Goal: Task Accomplishment & Management: Complete application form

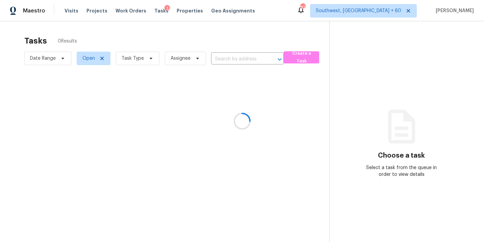
click at [139, 58] on div at bounding box center [242, 121] width 484 height 242
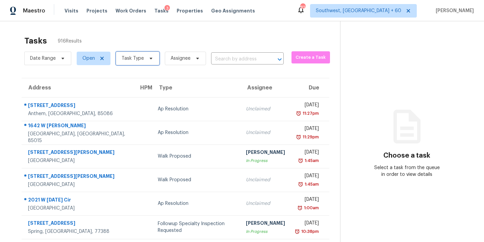
click at [139, 58] on span "Task Type" at bounding box center [132, 58] width 22 height 7
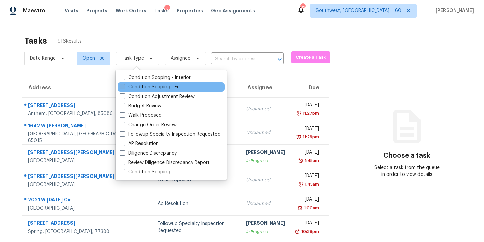
click at [146, 85] on label "Condition Scoping - Full" at bounding box center [150, 87] width 62 height 7
click at [124, 85] on input "Condition Scoping - Full" at bounding box center [121, 86] width 4 height 4
checkbox input "true"
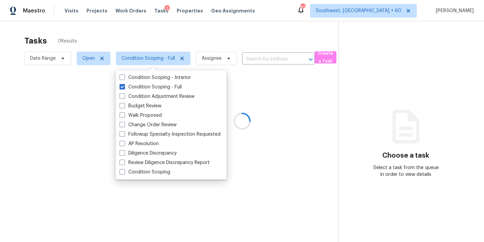
click at [222, 62] on div at bounding box center [242, 121] width 484 height 242
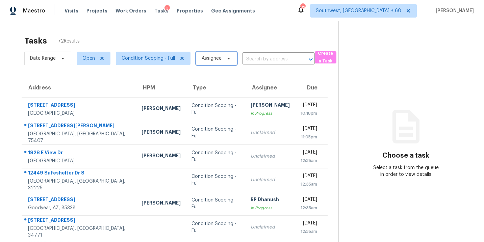
click at [215, 58] on span "Assignee" at bounding box center [211, 58] width 20 height 7
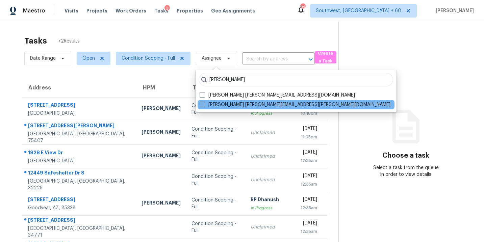
type input "sakthivel"
click at [231, 104] on label "Sakthivel Chandran sakthivel.chandran@opendoor.com" at bounding box center [294, 104] width 191 height 7
click at [204, 104] on input "Sakthivel Chandran sakthivel.chandran@opendoor.com" at bounding box center [201, 103] width 4 height 4
checkbox input "true"
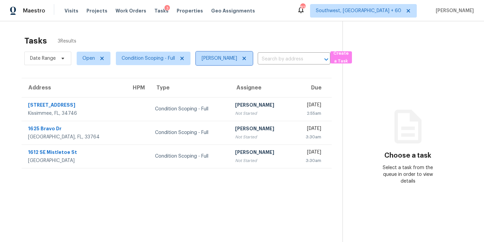
click at [246, 58] on icon at bounding box center [243, 58] width 3 height 3
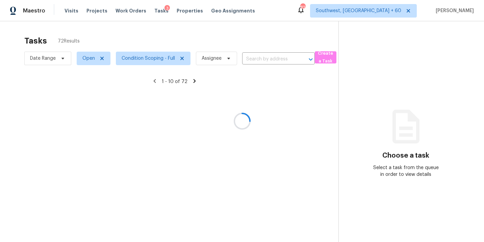
click at [331, 57] on div at bounding box center [242, 121] width 484 height 242
click at [316, 95] on div at bounding box center [242, 121] width 484 height 242
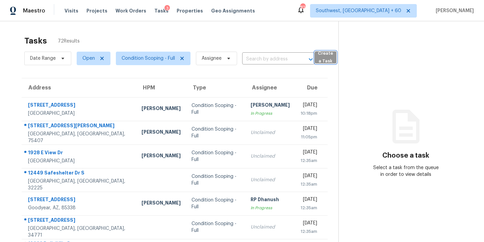
click at [327, 63] on span "Create a Task" at bounding box center [325, 58] width 15 height 16
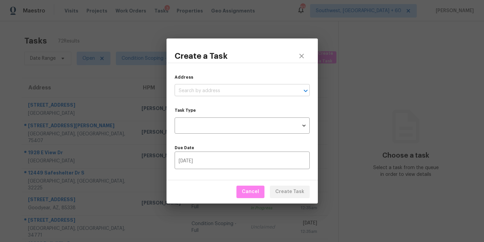
click at [266, 88] on input "text" at bounding box center [232, 91] width 116 height 10
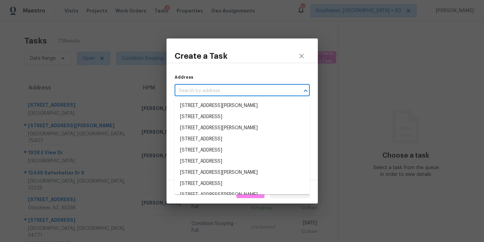
paste input "3912 Summer Pl, Raleigh, NC 27604"
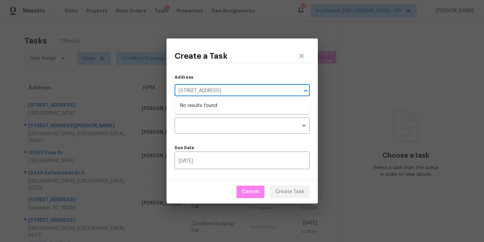
type input "3912 Summer Pl, Raleigh, NC 27604"
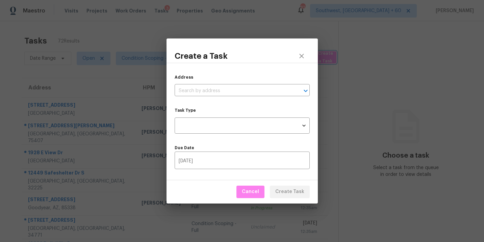
click at [343, 73] on div "Create a Task Address ​ Task Type ​ Task Type Due Date 08/20/2025 ​ Cancel Crea…" at bounding box center [242, 121] width 484 height 242
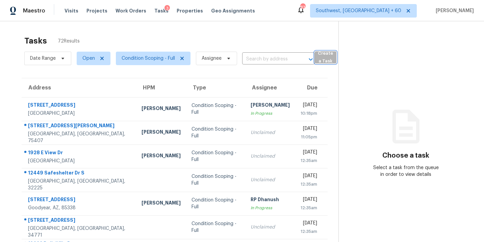
click at [324, 63] on span "Create a Task" at bounding box center [325, 58] width 15 height 16
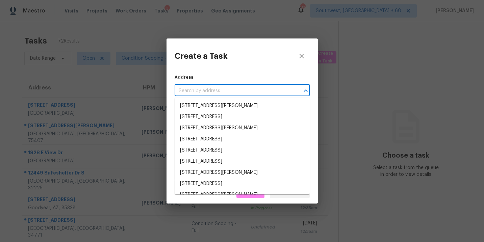
click at [241, 86] on input "text" at bounding box center [232, 91] width 116 height 10
paste input "3912 Summer Pl, Raleigh, NC 27604"
type input "3912 Summer Pl, Raleigh, NC 27604"
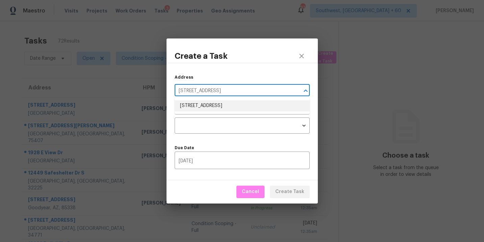
click at [236, 106] on li "3912 Summer Pl, Raleigh, NC 27604" at bounding box center [241, 105] width 135 height 11
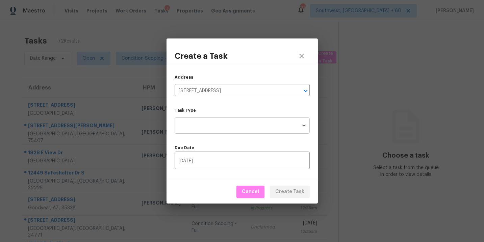
click at [231, 123] on body "Maestro Visits Projects Work Orders Tasks 3 Properties Geo Assignments 830 Sout…" at bounding box center [242, 121] width 484 height 242
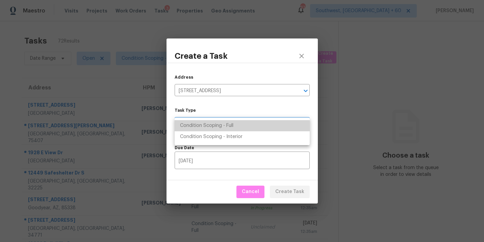
click at [237, 125] on li "Condition Scoping - Full" at bounding box center [241, 125] width 135 height 11
type input "virtual_full_assessment"
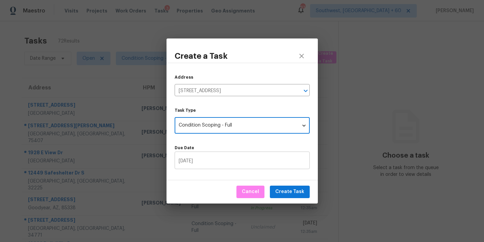
click at [237, 165] on input "08/20/2025" at bounding box center [241, 161] width 135 height 16
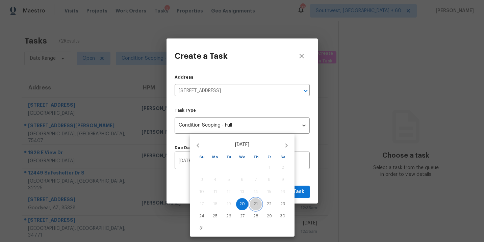
click at [255, 202] on p "21" at bounding box center [255, 204] width 4 height 6
click at [256, 204] on p "21" at bounding box center [255, 204] width 4 height 6
click at [302, 145] on div at bounding box center [242, 121] width 484 height 242
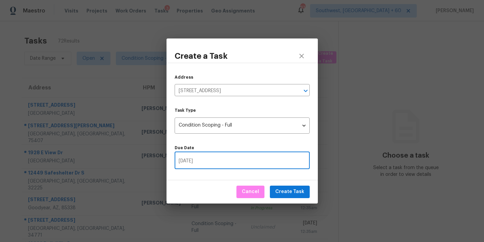
click at [267, 171] on div "Address 3912 Summer Pl, Raleigh, NC 27604 ​ Task Type Condition Scoping - Full …" at bounding box center [241, 122] width 151 height 118
click at [274, 162] on input "08/21/2025" at bounding box center [241, 161] width 135 height 16
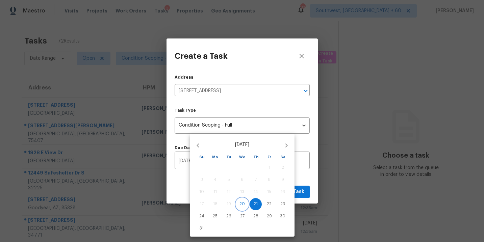
click at [241, 204] on p "20" at bounding box center [241, 204] width 5 height 6
type input "08/20/2025"
click at [240, 204] on p "20" at bounding box center [241, 204] width 5 height 6
click at [300, 145] on div at bounding box center [242, 121] width 484 height 242
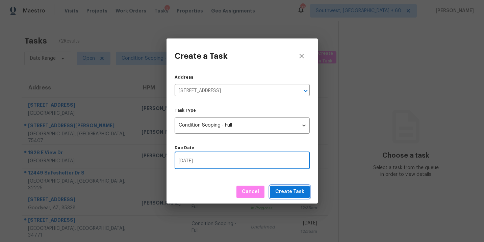
click at [289, 192] on span "Create Task" at bounding box center [289, 192] width 29 height 8
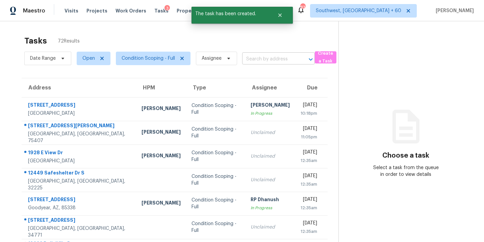
click at [280, 60] on input "text" at bounding box center [269, 59] width 54 height 10
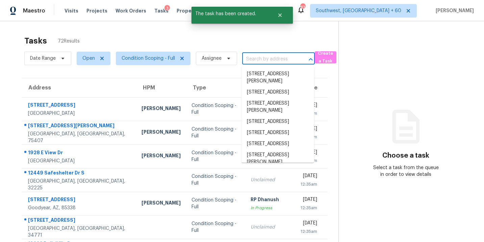
paste input "3912 Summer Pl, Raleigh, NC 27604"
type input "3912 Summer Pl, Raleigh, NC 27604"
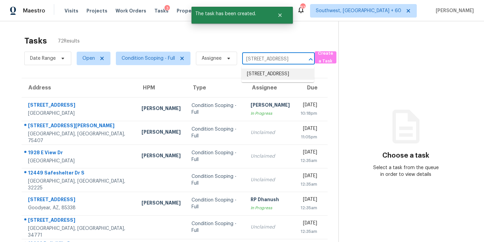
click at [271, 74] on li "3912 Summer Pl, Raleigh, NC 27604" at bounding box center [277, 73] width 73 height 11
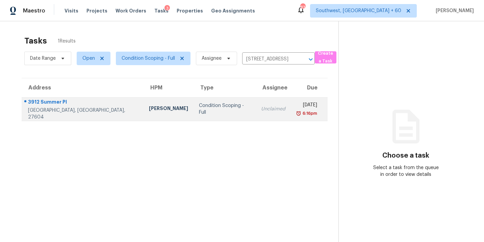
click at [205, 111] on div "Condition Scoping - Full" at bounding box center [224, 108] width 51 height 13
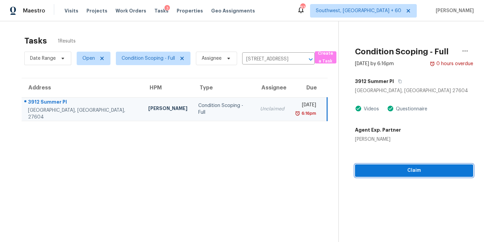
click at [413, 173] on span "Claim" at bounding box center [413, 170] width 107 height 8
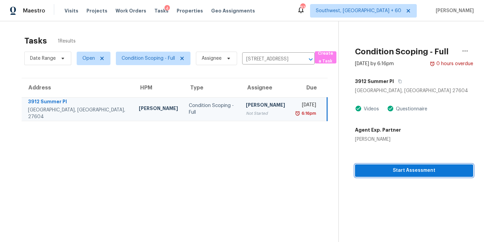
click at [383, 169] on span "Start Assessment" at bounding box center [413, 170] width 107 height 8
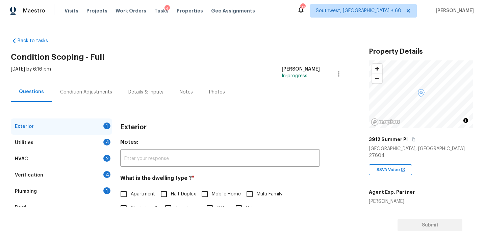
click at [104, 95] on div "Condition Adjustments" at bounding box center [86, 92] width 68 height 20
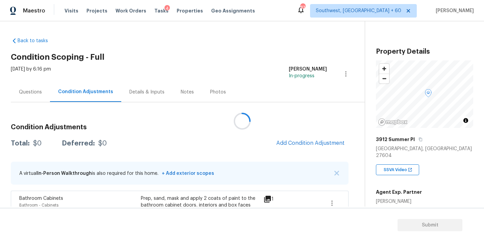
click at [256, 57] on div at bounding box center [242, 121] width 484 height 242
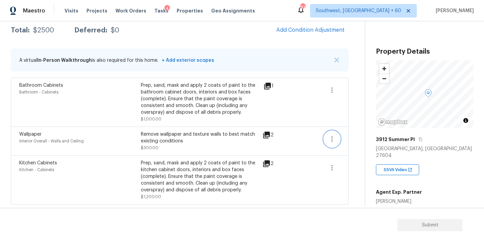
click at [327, 142] on button "button" at bounding box center [332, 139] width 16 height 16
click at [363, 140] on div "Edit" at bounding box center [369, 137] width 53 height 7
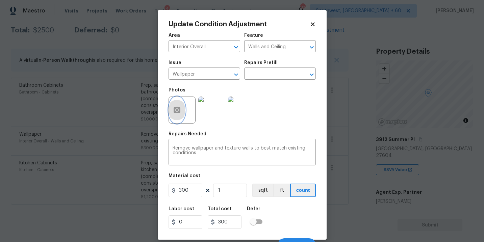
click at [182, 115] on button "button" at bounding box center [177, 110] width 16 height 26
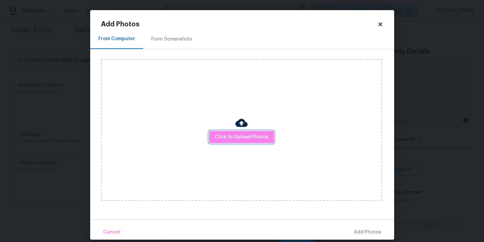
click at [245, 133] on span "Click to Upload Photos" at bounding box center [241, 137] width 54 height 8
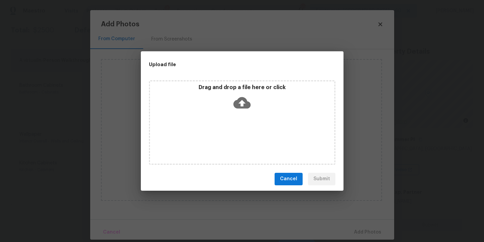
click at [245, 122] on div "Drag and drop a file here or click" at bounding box center [242, 122] width 186 height 84
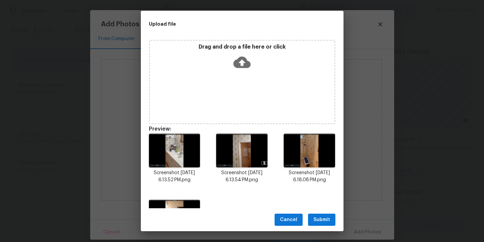
click at [320, 214] on button "Submit" at bounding box center [321, 220] width 27 height 12
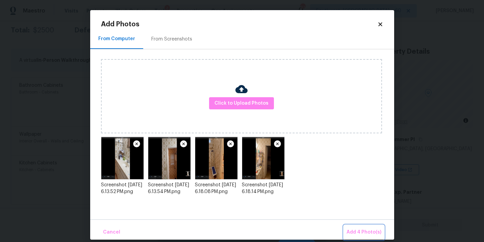
click at [355, 227] on button "Add 4 Photo(s)" at bounding box center [363, 232] width 40 height 15
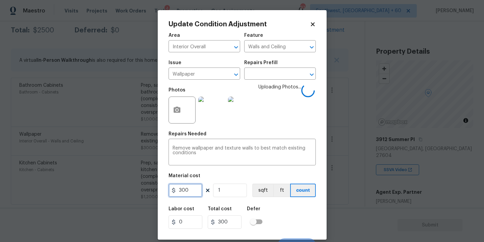
drag, startPoint x: 191, startPoint y: 191, endPoint x: 142, endPoint y: 191, distance: 48.9
click at [142, 191] on div "Update Condition Adjustment Area Interior Overall ​ Feature Walls and Ceiling ​…" at bounding box center [242, 121] width 484 height 242
type input "700"
click at [296, 216] on div "Labor cost 0 Total cost 700 Defer" at bounding box center [241, 217] width 147 height 30
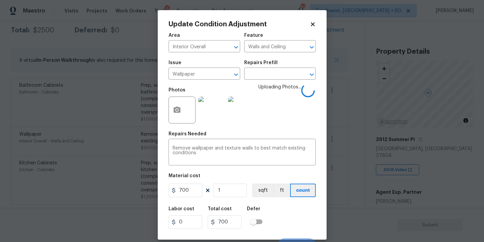
scroll to position [10, 0]
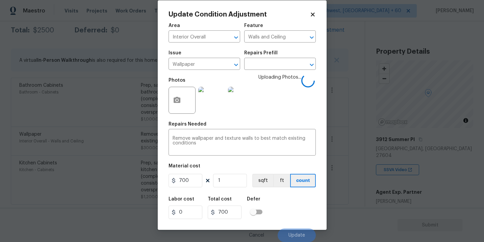
click at [295, 216] on div "Labor cost 0 Total cost 700 Defer" at bounding box center [241, 208] width 147 height 30
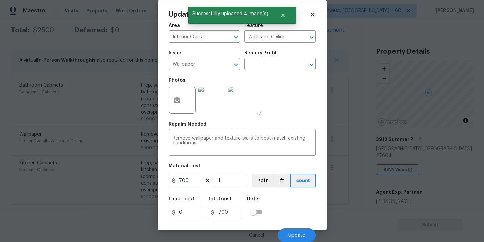
click at [295, 216] on div "Labor cost 0 Total cost 700 Defer" at bounding box center [241, 208] width 147 height 30
click at [296, 228] on button "Update" at bounding box center [296, 234] width 38 height 13
click at [296, 229] on button "Update" at bounding box center [296, 234] width 38 height 13
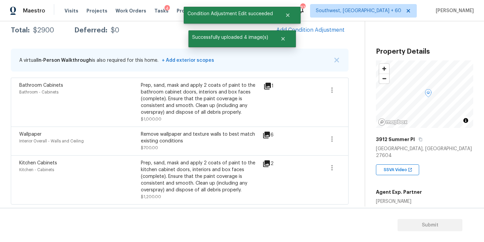
scroll to position [58, 0]
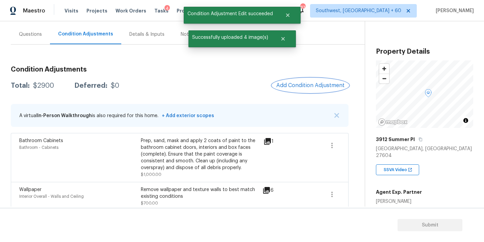
click at [305, 87] on span "Add Condition Adjustment" at bounding box center [310, 85] width 68 height 6
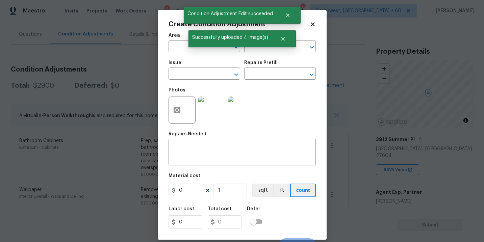
click at [173, 56] on span "Issue ​" at bounding box center [204, 69] width 72 height 27
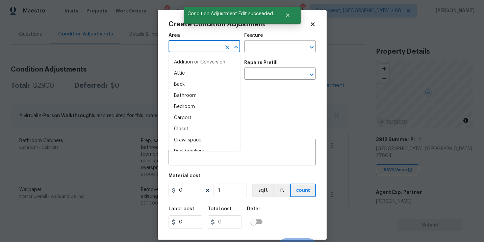
click at [180, 49] on input "text" at bounding box center [194, 47] width 53 height 10
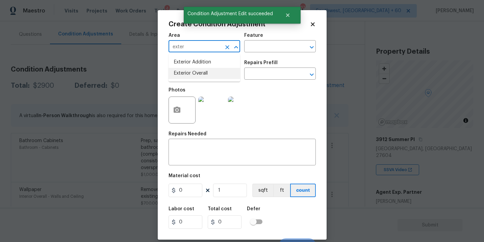
click at [186, 73] on li "Exterior Overall" at bounding box center [204, 73] width 72 height 11
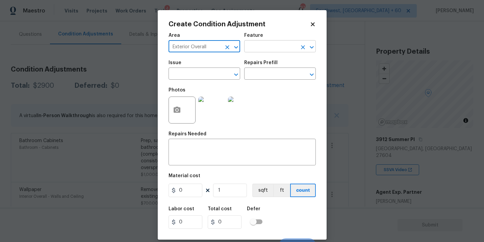
type input "Exterior Overall"
click at [258, 45] on input "text" at bounding box center [270, 47] width 53 height 10
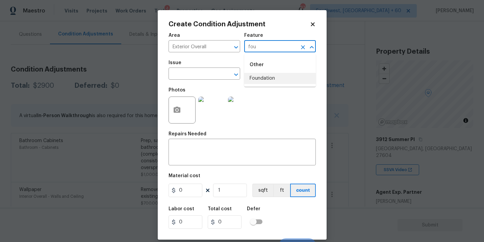
click at [259, 78] on li "Foundation" at bounding box center [280, 78] width 72 height 11
type input "Foundation"
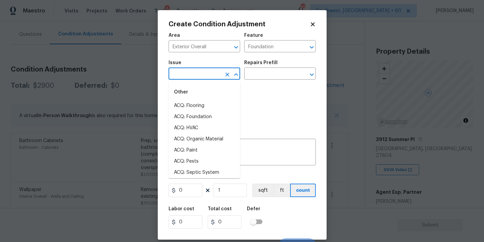
click at [216, 76] on input "text" at bounding box center [194, 74] width 53 height 10
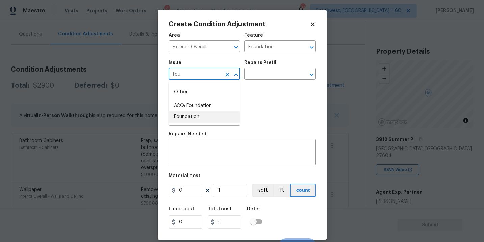
click at [217, 102] on li "ACQ: Foundation" at bounding box center [204, 105] width 72 height 11
type input "ACQ: Foundation"
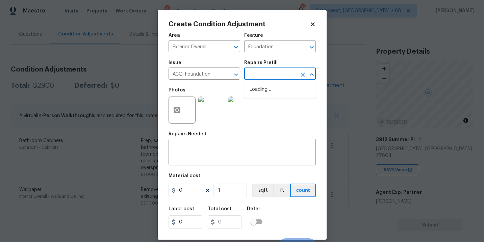
click at [267, 73] on input "text" at bounding box center [270, 74] width 53 height 10
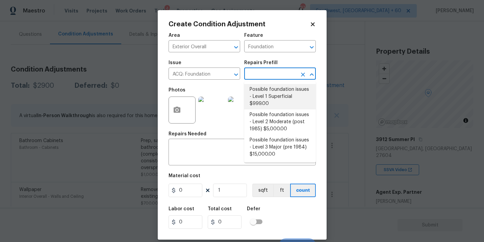
click at [268, 95] on li "Possible foundation issues - Level 1 Superficial $999.00" at bounding box center [280, 96] width 72 height 25
type input "Acquisition"
type textarea "Possible foundation issues - Level 1 - Superficial. Disclaimer: This is NOT a t…"
type input "999"
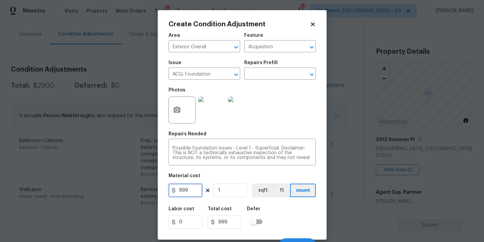
drag, startPoint x: 191, startPoint y: 187, endPoint x: 117, endPoint y: 187, distance: 73.6
click at [117, 187] on div "Create Condition Adjustment Area Exterior Overall ​ Feature Acquisition ​ Issue…" at bounding box center [242, 121] width 484 height 242
type input "1000"
click at [294, 215] on div "Labor cost 0 Total cost 1000 Defer" at bounding box center [241, 217] width 147 height 30
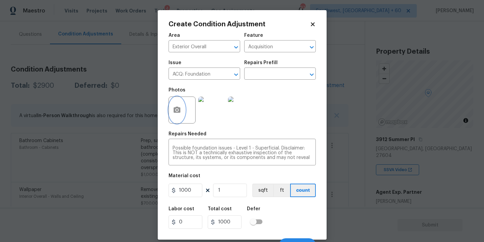
click at [176, 116] on button "button" at bounding box center [177, 110] width 16 height 26
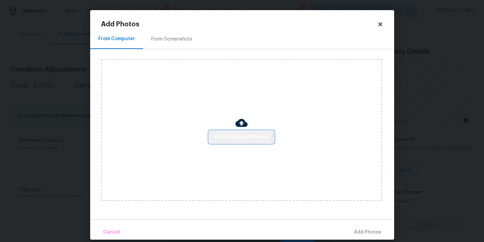
click at [224, 138] on span "Click to Upload Photos" at bounding box center [241, 137] width 54 height 8
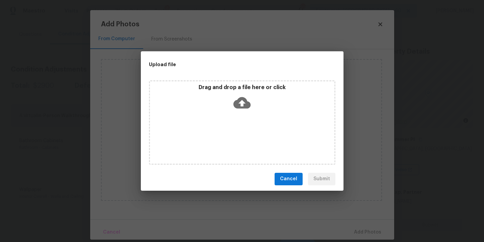
click at [238, 116] on div "Drag and drop a file here or click" at bounding box center [242, 122] width 186 height 84
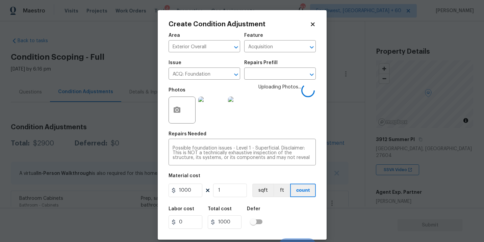
scroll to position [10, 0]
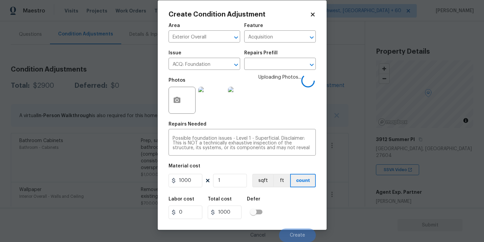
click at [294, 205] on div "Labor cost 0 Total cost 1000 Defer" at bounding box center [241, 208] width 147 height 30
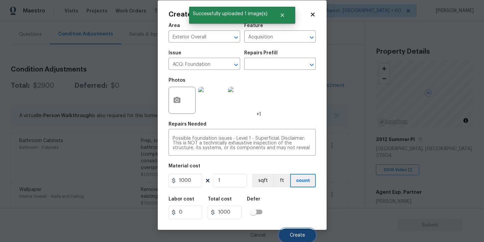
click at [295, 235] on span "Create" at bounding box center [296, 235] width 15 height 5
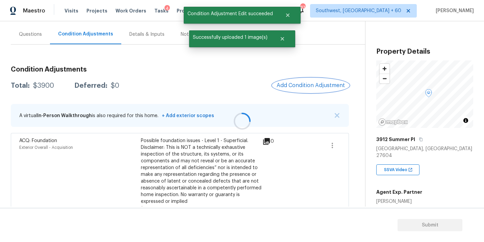
scroll to position [0, 0]
click at [32, 33] on div "Questions" at bounding box center [30, 34] width 23 height 7
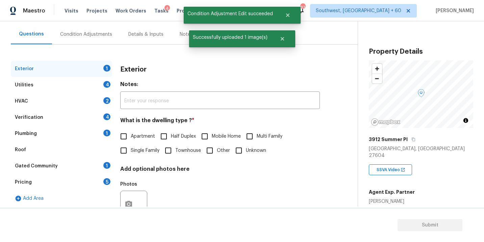
click at [134, 148] on span "Single Family" at bounding box center [145, 150] width 29 height 7
click at [131, 148] on input "Single Family" at bounding box center [123, 150] width 14 height 14
checkbox input "true"
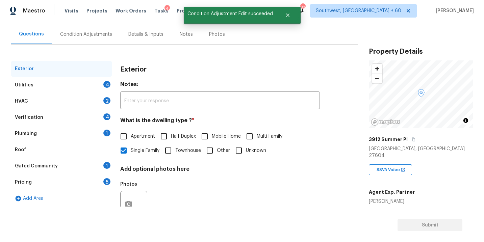
click at [59, 87] on div "Utilities 4" at bounding box center [61, 85] width 101 height 16
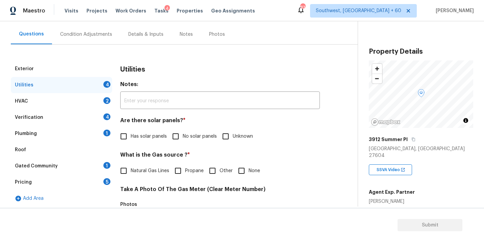
click at [177, 131] on input "No solar panels" at bounding box center [175, 136] width 14 height 14
checkbox input "true"
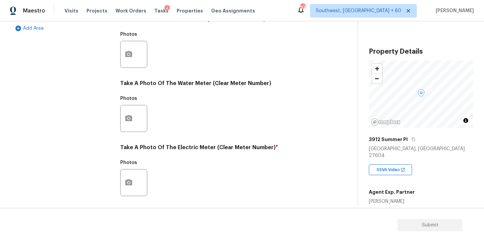
scroll to position [266, 0]
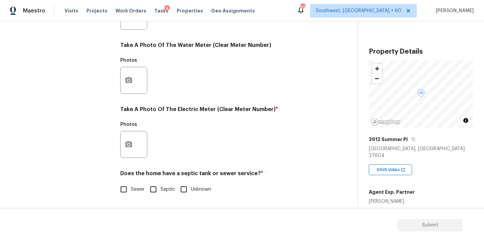
click at [132, 193] on label "Sewer" at bounding box center [130, 189] width 28 height 14
click at [131, 193] on input "Sewer" at bounding box center [123, 189] width 14 height 14
checkbox input "true"
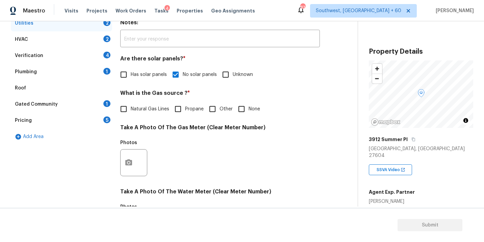
scroll to position [84, 0]
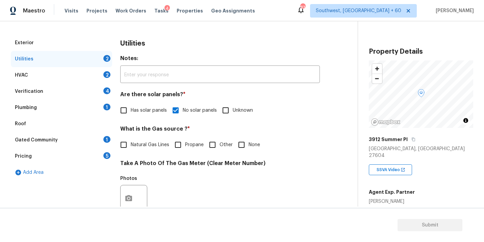
click at [36, 78] on div "HVAC 2" at bounding box center [61, 75] width 101 height 16
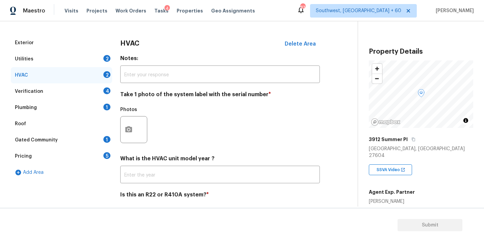
click at [53, 91] on div "Verification 4" at bounding box center [61, 91] width 101 height 16
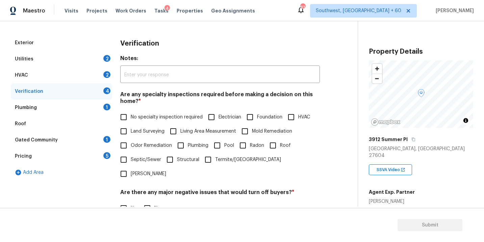
click at [53, 110] on div "Plumbing 1" at bounding box center [61, 108] width 101 height 16
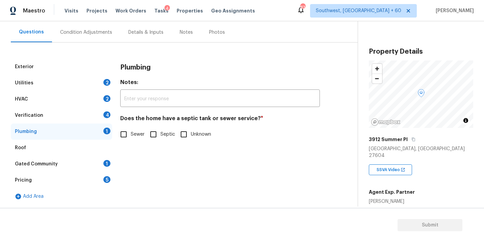
scroll to position [60, 0]
click at [120, 139] on input "Sewer" at bounding box center [123, 134] width 14 height 14
checkbox input "true"
click at [72, 158] on div "Gated Community 1" at bounding box center [61, 164] width 101 height 16
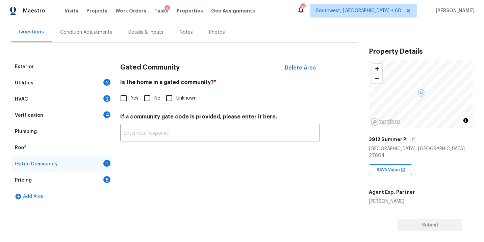
click at [149, 101] on input "No" at bounding box center [147, 98] width 14 height 14
checkbox input "true"
click at [47, 121] on div "Verification 4" at bounding box center [61, 115] width 101 height 16
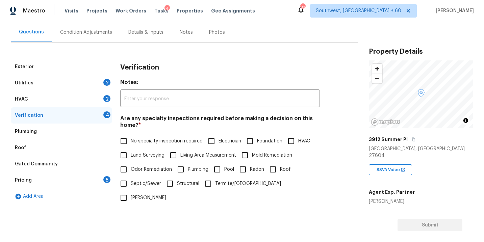
click at [245, 143] on input "Foundation" at bounding box center [250, 141] width 14 height 14
checkbox input "true"
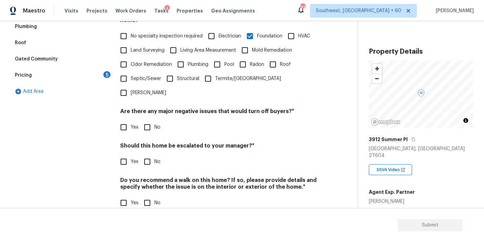
scroll to position [164, 0]
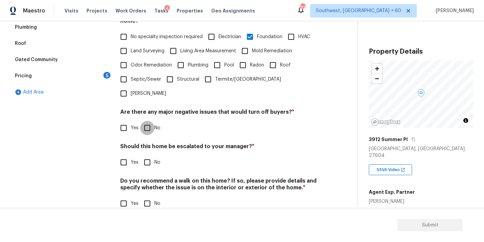
click at [147, 121] on input "No" at bounding box center [147, 128] width 14 height 14
checkbox input "true"
click at [149, 182] on div "Do you recommend a walk on this home? If so, please provide details and specify…" at bounding box center [219, 193] width 199 height 33
click at [146, 196] on input "No" at bounding box center [147, 203] width 14 height 14
checkbox input "true"
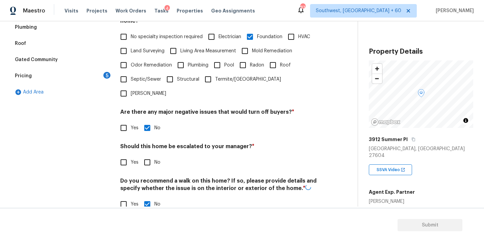
click at [125, 155] on input "Yes" at bounding box center [123, 162] width 14 height 14
checkbox input "true"
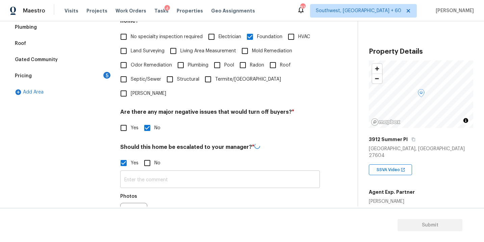
click at [136, 172] on input "text" at bounding box center [219, 180] width 199 height 16
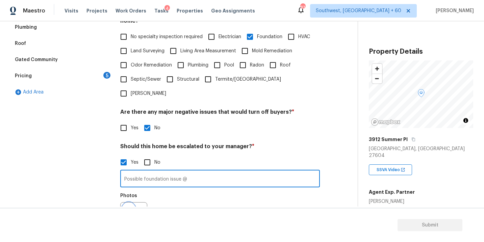
click at [131, 212] on icon "button" at bounding box center [128, 215] width 7 height 6
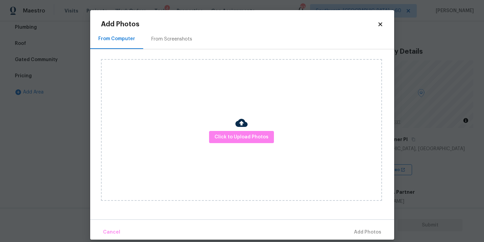
click at [227, 151] on div "Click to Upload Photos" at bounding box center [241, 130] width 281 height 142
click at [233, 142] on button "Click to Upload Photos" at bounding box center [241, 137] width 65 height 12
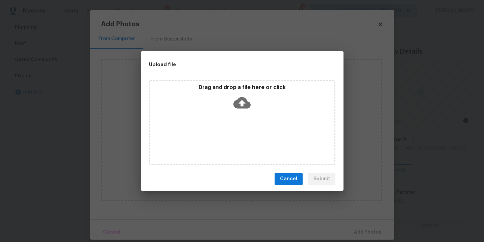
click at [240, 119] on div "Drag and drop a file here or click" at bounding box center [242, 122] width 186 height 84
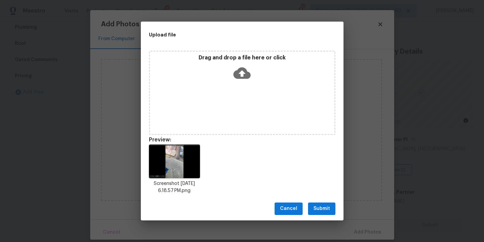
click at [321, 207] on span "Submit" at bounding box center [321, 208] width 17 height 8
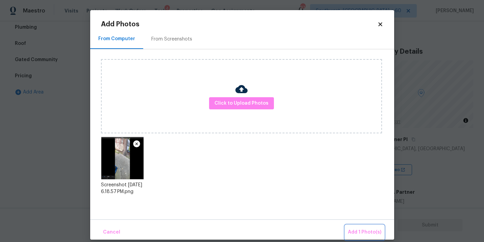
click at [354, 227] on button "Add 1 Photo(s)" at bounding box center [364, 232] width 39 height 15
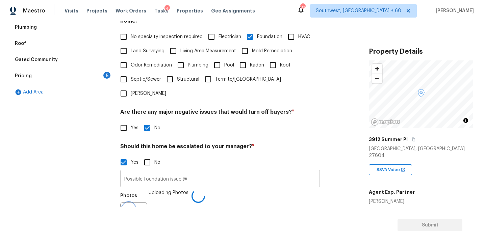
scroll to position [172, 0]
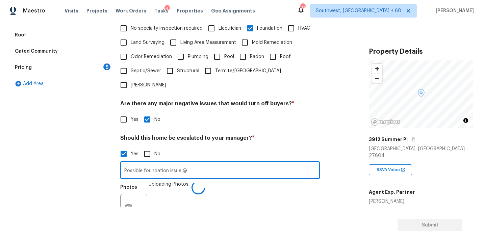
click at [243, 164] on input "Possible foundation issue @" at bounding box center [219, 171] width 199 height 16
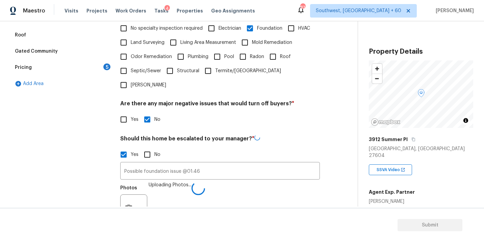
click at [257, 182] on div "Photos Uploading Photos..." at bounding box center [219, 204] width 199 height 44
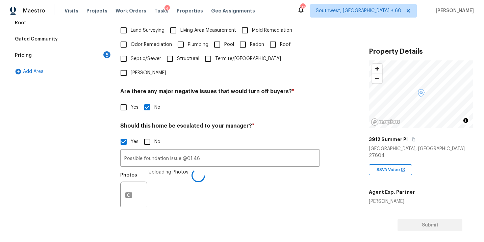
scroll to position [176, 0]
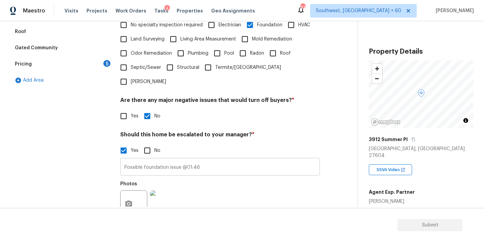
click at [220, 160] on input "Possible foundation issue @01:46" at bounding box center [219, 168] width 199 height 16
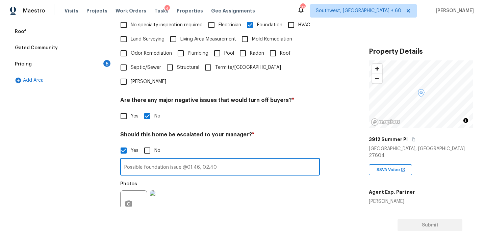
type input "Possible foundation issue @01:46, 02:40"
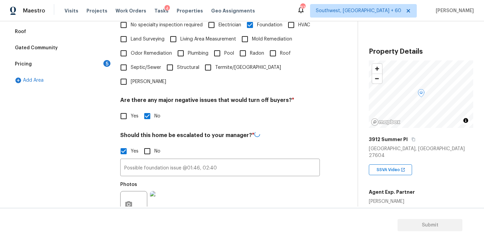
click at [226, 179] on div "Photos" at bounding box center [219, 200] width 199 height 44
click at [130, 200] on icon "button" at bounding box center [129, 204] width 8 height 8
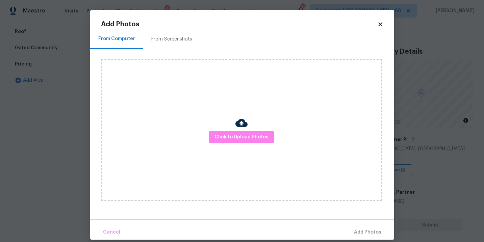
click at [245, 152] on div "Click to Upload Photos" at bounding box center [241, 130] width 281 height 142
click at [248, 142] on button "Click to Upload Photos" at bounding box center [241, 137] width 65 height 12
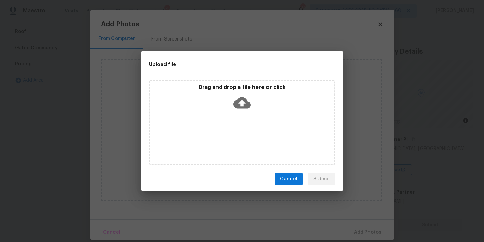
click at [248, 97] on icon at bounding box center [241, 102] width 17 height 17
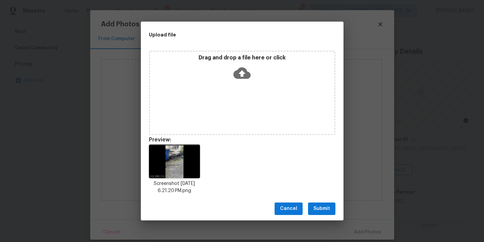
click at [326, 206] on span "Submit" at bounding box center [321, 208] width 17 height 8
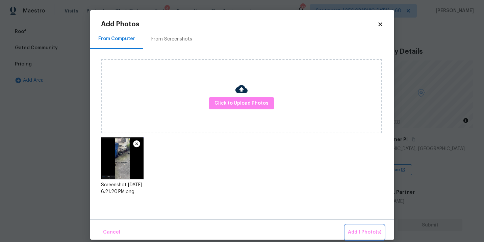
click at [356, 238] on button "Add 1 Photo(s)" at bounding box center [364, 232] width 39 height 15
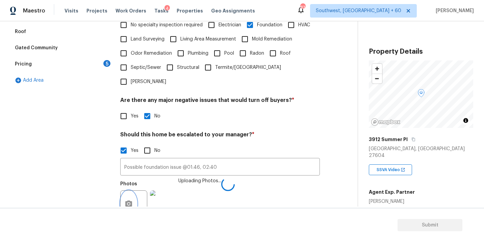
scroll to position [228, 0]
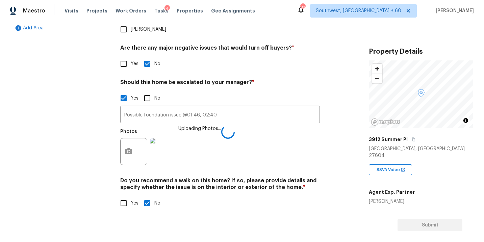
click at [282, 143] on div "Photos Uploading Photos..." at bounding box center [219, 147] width 199 height 44
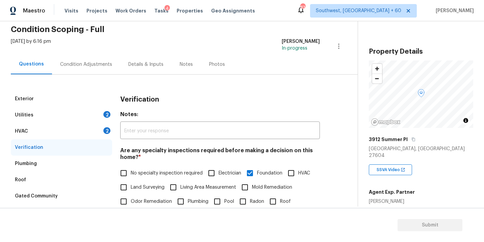
scroll to position [0, 0]
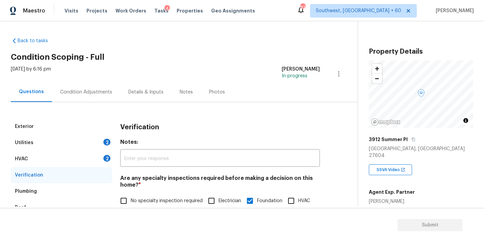
click at [103, 91] on div "Condition Adjustments" at bounding box center [86, 92] width 52 height 7
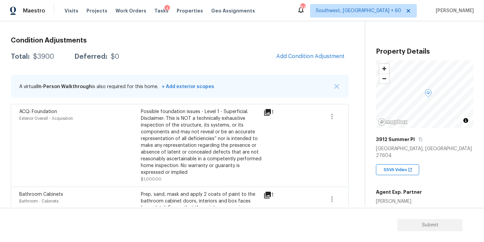
scroll to position [98, 0]
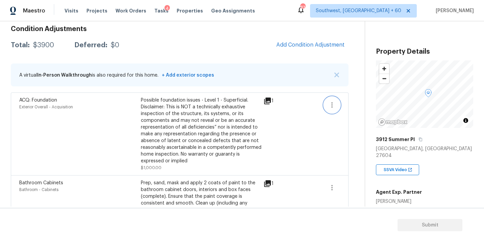
click at [328, 106] on icon "button" at bounding box center [332, 105] width 8 height 8
click at [360, 109] on ul "Edit" at bounding box center [370, 103] width 61 height 13
click at [357, 105] on div "Edit" at bounding box center [370, 103] width 53 height 7
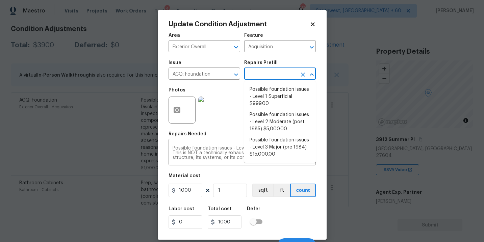
click at [271, 73] on input "text" at bounding box center [270, 74] width 53 height 10
click at [265, 122] on li "Possible foundation issues - Level 2 Moderate (post 1985) $5,000.00" at bounding box center [280, 121] width 72 height 25
type textarea "Possible foundation issues - Level 2 Moderate: Disclaimer: This is NOT a techni…"
type input "5000"
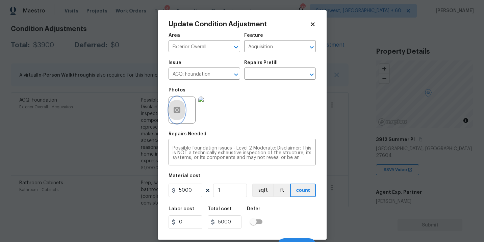
click at [173, 114] on button "button" at bounding box center [177, 110] width 16 height 26
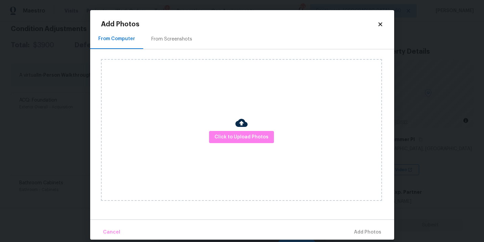
click at [223, 130] on div "Click to Upload Photos" at bounding box center [241, 130] width 281 height 142
click at [238, 132] on button "Click to Upload Photos" at bounding box center [241, 137] width 65 height 12
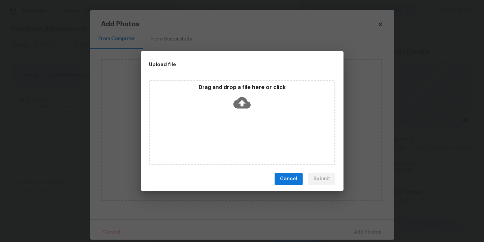
click at [248, 105] on icon at bounding box center [241, 102] width 17 height 11
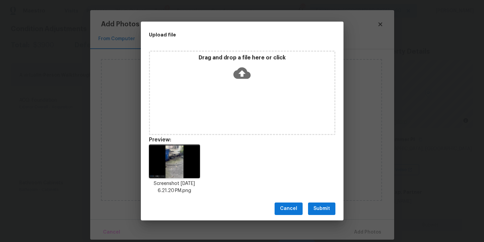
click at [328, 207] on span "Submit" at bounding box center [321, 208] width 17 height 8
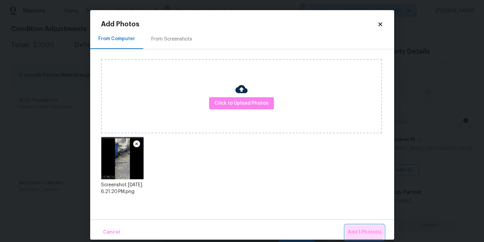
click at [353, 229] on span "Add 1 Photo(s)" at bounding box center [364, 232] width 33 height 8
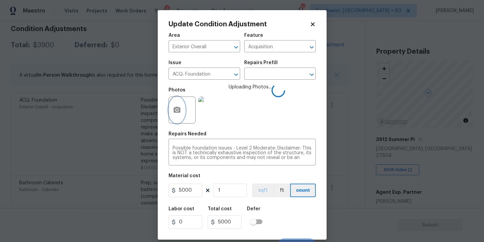
scroll to position [10, 0]
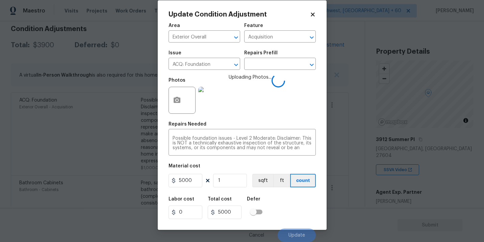
click at [278, 206] on div "Labor cost 0 Total cost 5000 Defer" at bounding box center [241, 208] width 147 height 30
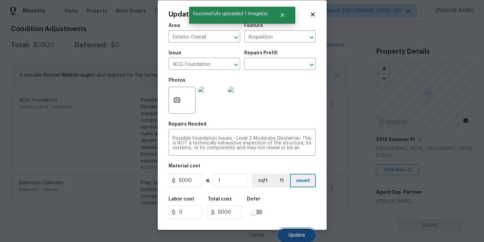
click at [291, 233] on span "Update" at bounding box center [296, 235] width 17 height 5
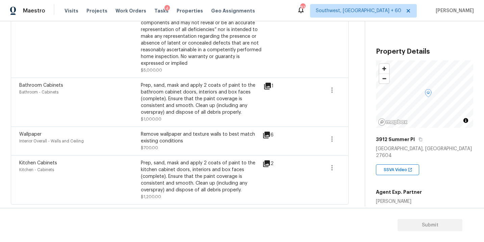
scroll to position [87, 0]
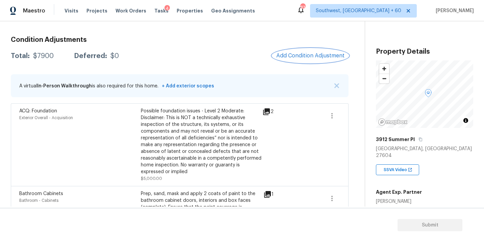
click at [322, 54] on span "Add Condition Adjustment" at bounding box center [310, 56] width 68 height 6
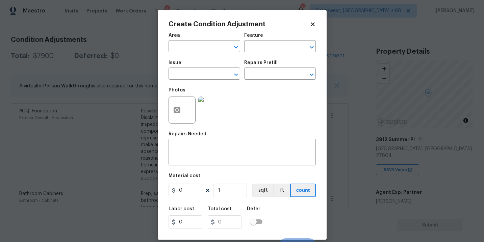
click at [188, 39] on div "Area" at bounding box center [204, 37] width 72 height 9
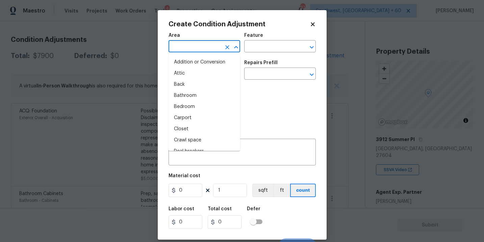
click at [187, 46] on input "text" at bounding box center [194, 47] width 53 height 10
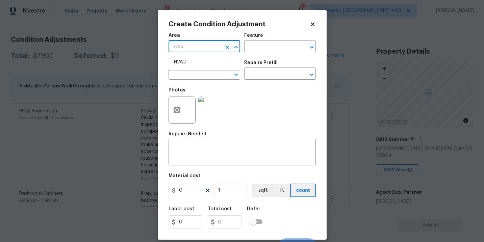
click at [188, 57] on li "HVAC" at bounding box center [204, 62] width 72 height 11
type input "HVAC"
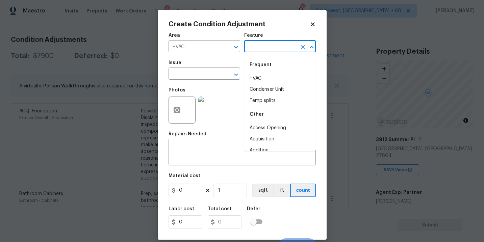
click at [265, 45] on input "text" at bounding box center [270, 47] width 53 height 10
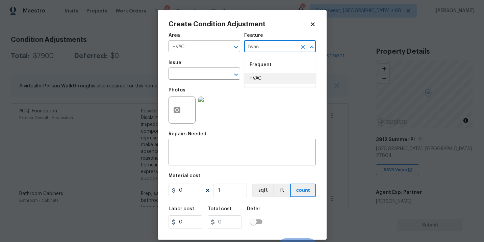
click at [264, 78] on li "HVAC" at bounding box center [280, 78] width 72 height 11
type input "HVAC"
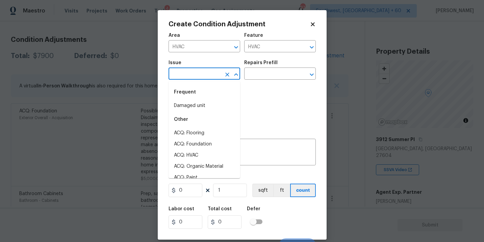
click at [215, 79] on input "text" at bounding box center [194, 74] width 53 height 10
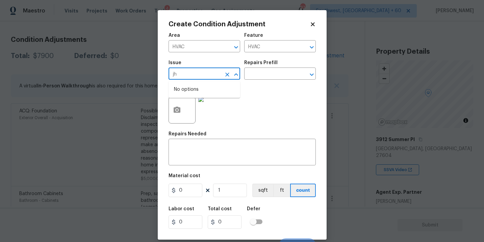
type input "j"
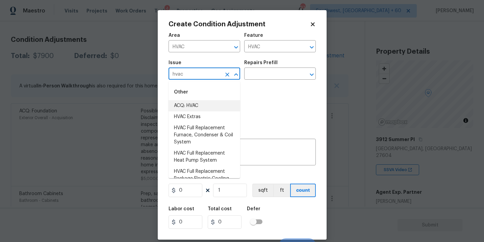
click at [216, 108] on li "ACQ: HVAC" at bounding box center [204, 105] width 72 height 11
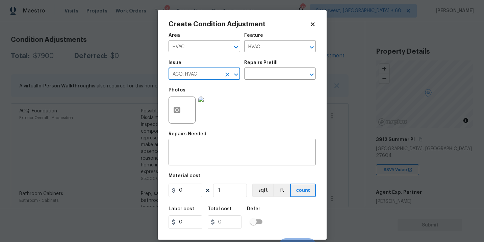
type input "ACQ: HVAC"
click at [252, 86] on div "Photos" at bounding box center [241, 106] width 147 height 44
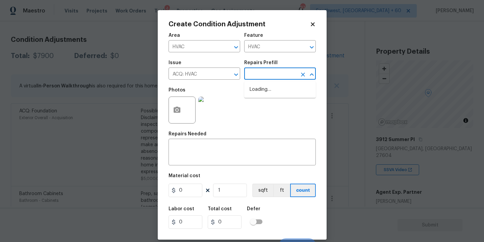
click at [269, 77] on input "text" at bounding box center [270, 74] width 53 height 10
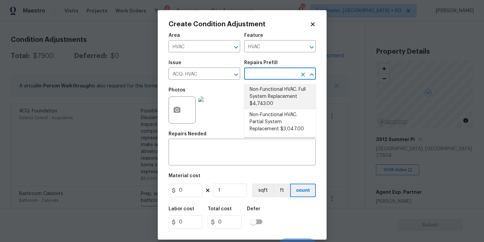
click at [281, 96] on li "Non-Functional HVAC. Full System Replacement $4,743.00" at bounding box center [280, 96] width 72 height 25
type input "Acquisition"
type textarea "Acquisition Scope: Full System Replacement"
type input "4743"
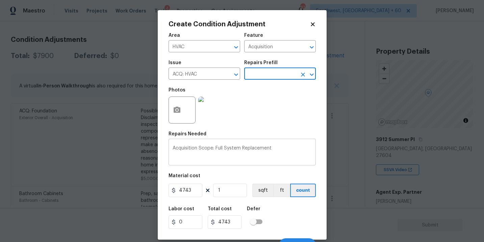
scroll to position [10, 0]
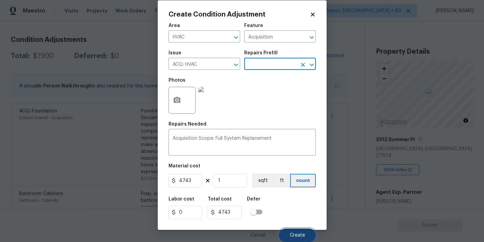
click at [291, 233] on span "Create" at bounding box center [296, 235] width 15 height 5
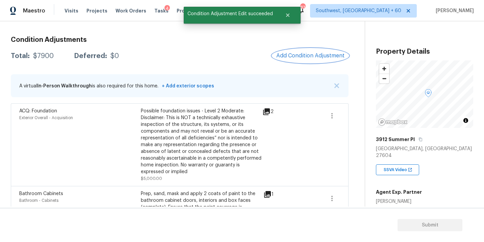
scroll to position [0, 0]
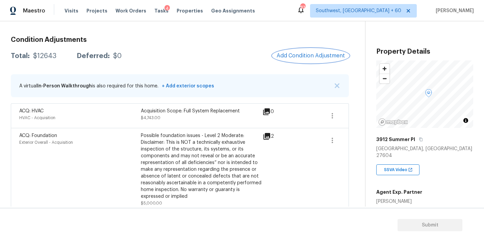
click at [295, 53] on span "Add Condition Adjustment" at bounding box center [310, 56] width 68 height 6
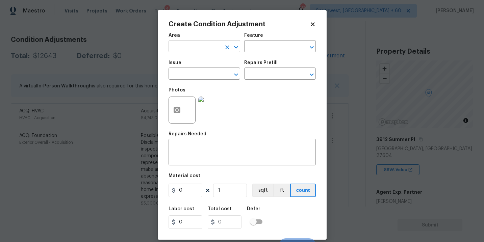
click at [179, 50] on input "text" at bounding box center [194, 47] width 53 height 10
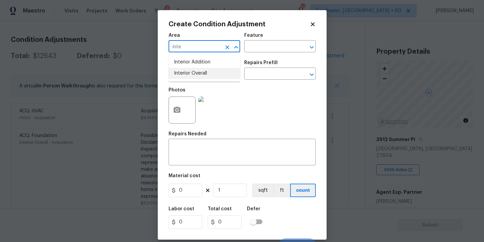
click at [181, 77] on li "Interior Overall" at bounding box center [204, 73] width 72 height 11
type input "Interior Overall"
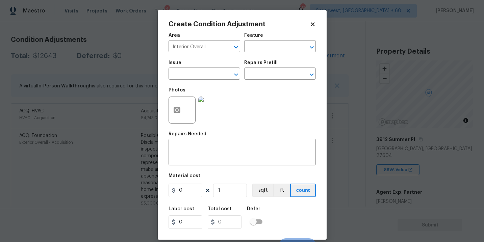
click at [255, 53] on div "Area Interior Overall ​ Feature ​" at bounding box center [241, 42] width 147 height 27
click at [263, 51] on input "text" at bounding box center [270, 47] width 53 height 10
click at [257, 81] on li "Odor" at bounding box center [280, 78] width 72 height 11
type input "Odor"
click at [204, 78] on input "text" at bounding box center [194, 74] width 53 height 10
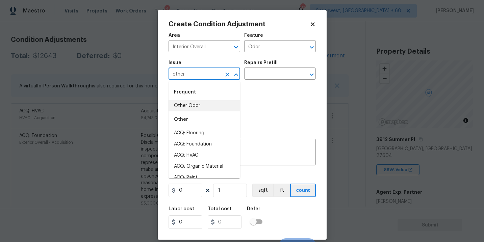
click at [199, 101] on li "Other Odor" at bounding box center [204, 105] width 72 height 11
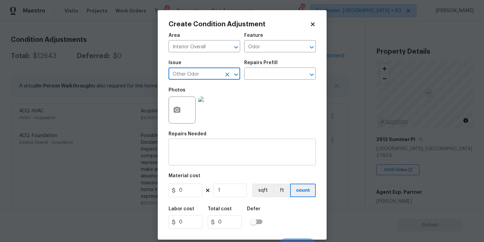
type input "Other Odor"
click at [197, 155] on textarea at bounding box center [241, 153] width 139 height 14
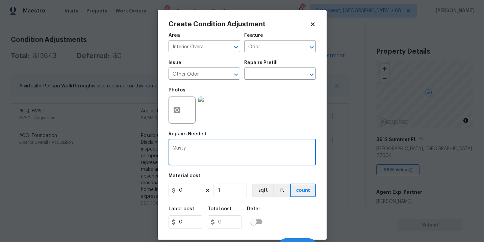
type textarea "Musty"
click at [185, 199] on div "Area Interior Overall ​ Feature Odor ​ Issue Other Odor ​ Repairs Prefill ​ Pho…" at bounding box center [241, 140] width 147 height 223
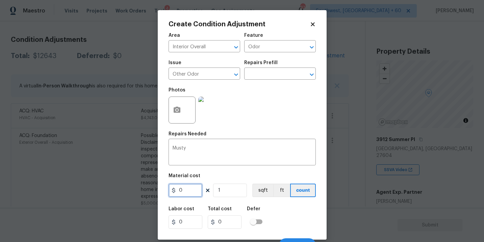
drag, startPoint x: 188, startPoint y: 193, endPoint x: 120, endPoint y: 182, distance: 68.3
click at [120, 182] on div "Create Condition Adjustment Area Interior Overall ​ Feature Odor ​ Issue Other …" at bounding box center [242, 121] width 484 height 242
type input "575"
click at [282, 216] on div "Labor cost 0 Total cost 575 Defer" at bounding box center [241, 217] width 147 height 30
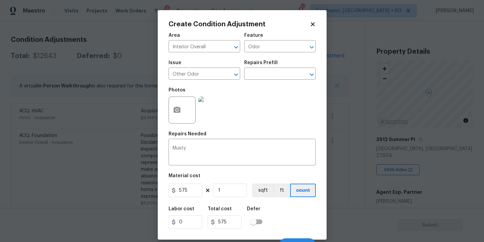
scroll to position [10, 0]
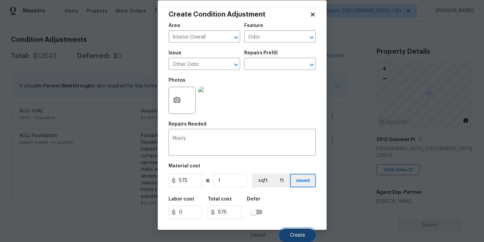
click at [294, 233] on span "Create" at bounding box center [296, 235] width 15 height 5
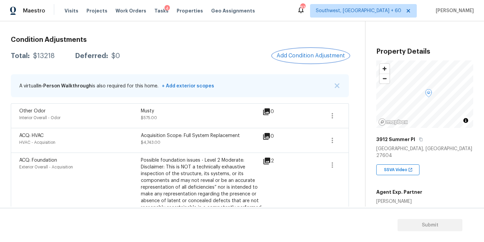
scroll to position [0, 0]
click at [294, 55] on span "Add Condition Adjustment" at bounding box center [310, 56] width 68 height 6
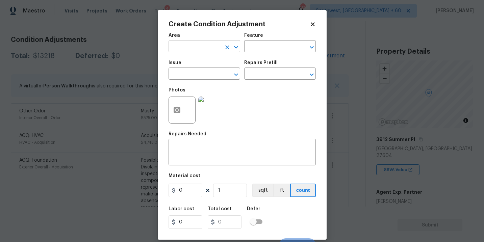
click at [197, 44] on input "text" at bounding box center [194, 47] width 53 height 10
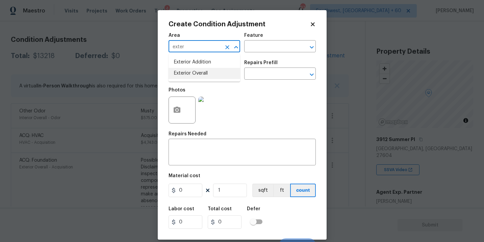
click at [198, 74] on li "Exterior Overall" at bounding box center [204, 73] width 72 height 11
type input "Exterior Overall"
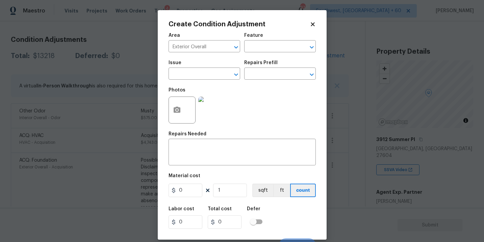
click at [258, 58] on div "Issue ​ Repairs Prefill ​" at bounding box center [241, 69] width 147 height 27
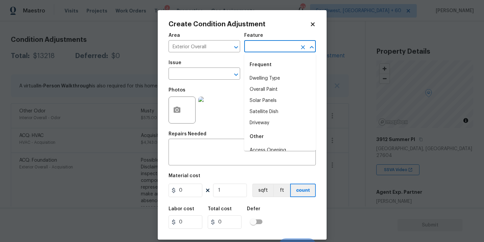
click at [269, 50] on input "text" at bounding box center [270, 47] width 53 height 10
drag, startPoint x: 269, startPoint y: 50, endPoint x: 269, endPoint y: 64, distance: 14.2
click at [269, 51] on input "exter" at bounding box center [270, 47] width 53 height 10
click at [268, 96] on li "Exterior Paint" at bounding box center [280, 100] width 72 height 11
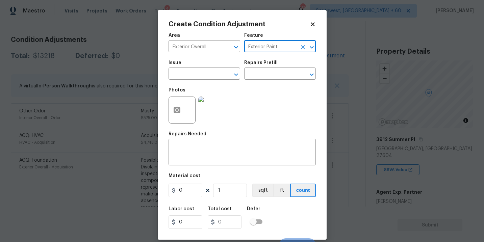
type input "Exterior Paint"
click at [212, 82] on span "Issue ​" at bounding box center [204, 69] width 72 height 27
click at [201, 79] on input "text" at bounding box center [194, 74] width 53 height 10
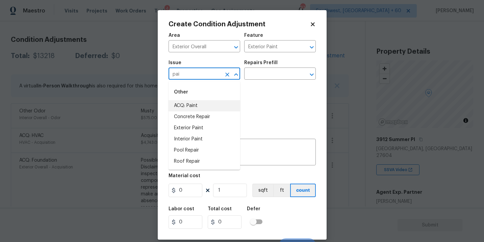
click at [203, 106] on li "ACQ: Paint" at bounding box center [204, 105] width 72 height 11
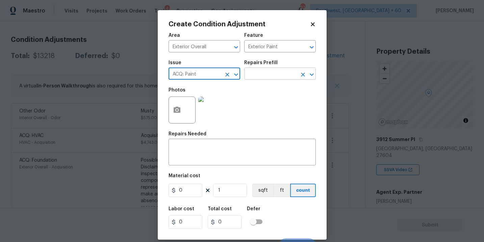
type input "ACQ: Paint"
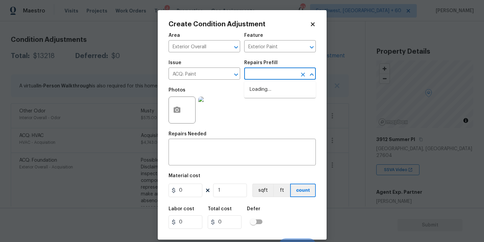
click at [257, 79] on input "text" at bounding box center [270, 74] width 53 height 10
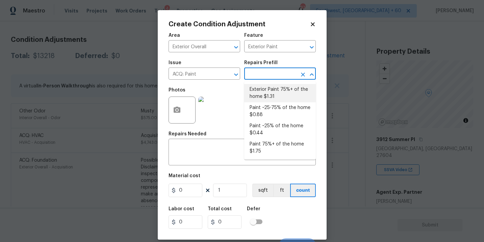
click at [258, 89] on li "Exterior Paint 75%+ of the home $1.31" at bounding box center [280, 93] width 72 height 18
type input "Acquisition"
type textarea "Acquisition Scope: 75%+ of the home exterior will likely require paint"
type input "1.31"
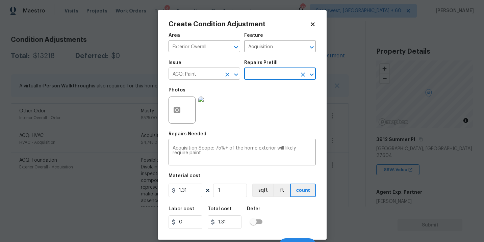
click at [226, 73] on icon "Clear" at bounding box center [227, 74] width 7 height 7
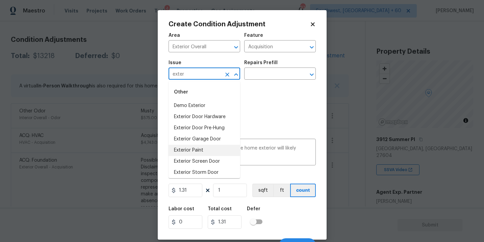
click at [190, 152] on li "Exterior Paint" at bounding box center [204, 150] width 72 height 11
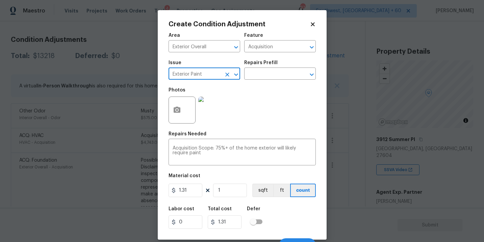
type input "Exterior Paint"
click at [181, 111] on button "button" at bounding box center [177, 110] width 16 height 26
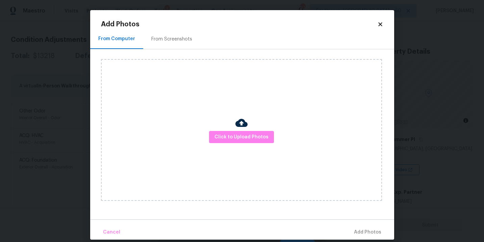
click at [231, 130] on div "Click to Upload Photos" at bounding box center [241, 130] width 281 height 142
click at [233, 142] on button "Click to Upload Photos" at bounding box center [241, 137] width 65 height 12
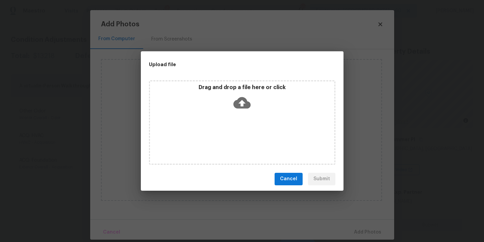
click at [239, 124] on div "Drag and drop a file here or click" at bounding box center [242, 122] width 186 height 84
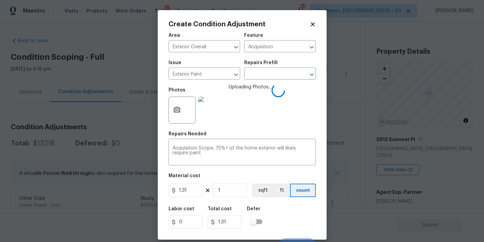
scroll to position [10, 0]
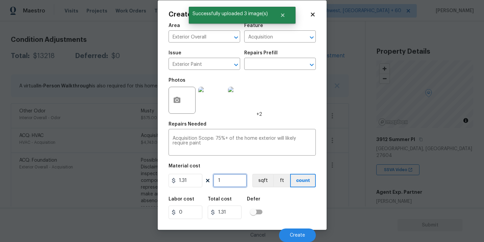
click at [227, 183] on input "1" at bounding box center [230, 180] width 34 height 13
type input "12"
type input "15.72"
type input "120"
type input "157.2"
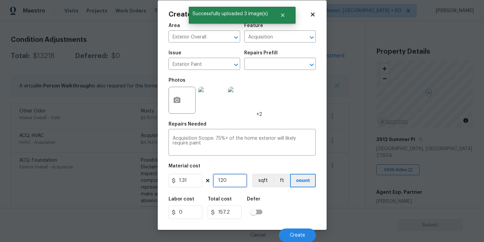
type input "1200"
type input "1572"
type input "1200"
click at [263, 186] on button "sqft" at bounding box center [262, 180] width 21 height 13
click at [273, 199] on div "Labor cost 0 Total cost 1572 Defer" at bounding box center [241, 208] width 147 height 30
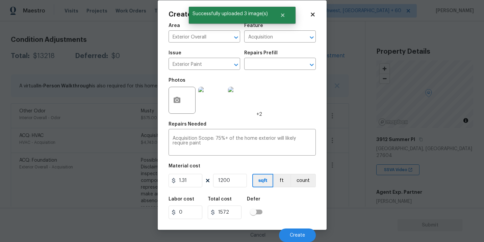
click at [273, 199] on div "Labor cost 0 Total cost 1572 Defer" at bounding box center [241, 208] width 147 height 30
click at [288, 232] on button "Create" at bounding box center [297, 234] width 37 height 13
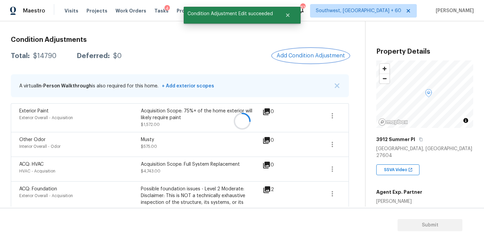
scroll to position [0, 0]
click at [295, 60] on button "Add Condition Adjustment" at bounding box center [310, 56] width 76 height 14
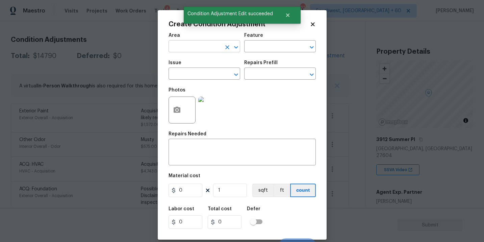
click at [208, 48] on input "text" at bounding box center [194, 47] width 53 height 10
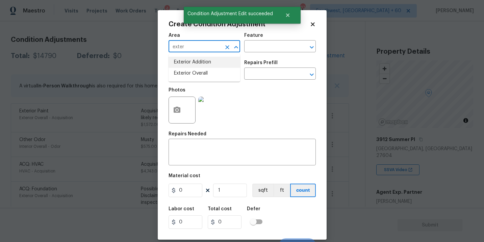
click at [210, 74] on li "Exterior Overall" at bounding box center [204, 73] width 72 height 11
type input "Exterior Overall"
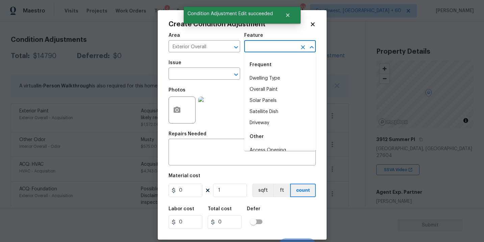
click at [258, 50] on input "text" at bounding box center [270, 47] width 53 height 10
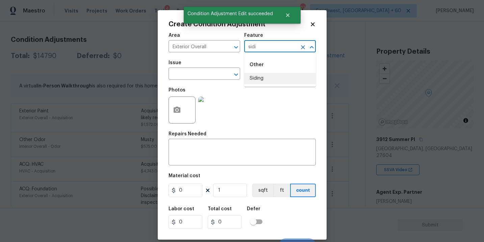
click at [261, 83] on li "Siding" at bounding box center [280, 78] width 72 height 11
type input "Siding"
click at [204, 78] on input "text" at bounding box center [194, 74] width 53 height 10
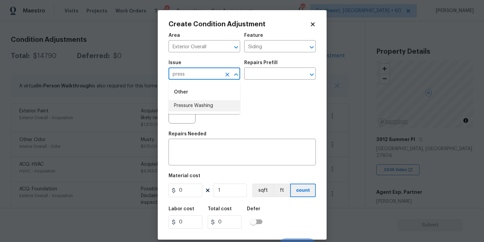
click at [205, 105] on li "Pressure Washing" at bounding box center [204, 105] width 72 height 11
type input "Pressure Washing"
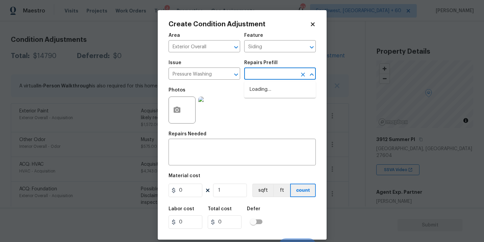
click at [252, 78] on input "text" at bounding box center [270, 74] width 53 height 10
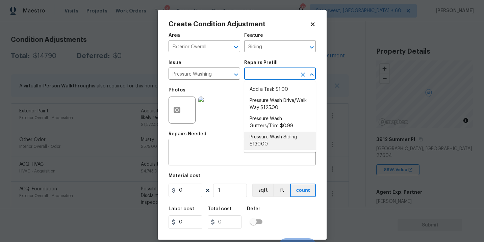
click at [263, 137] on li "Pressure Wash Siding $130.00" at bounding box center [280, 141] width 72 height 18
type textarea "Protect areas as needed for pressure washing. Pressure wash the siding on the h…"
type input "130"
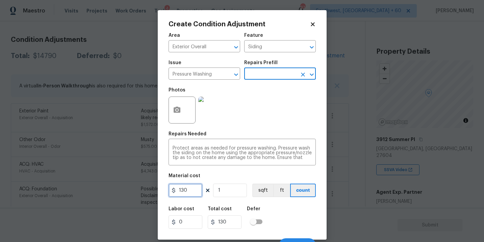
drag, startPoint x: 195, startPoint y: 190, endPoint x: 146, endPoint y: 188, distance: 48.6
click at [146, 188] on div "Create Condition Adjustment Area Exterior Overall ​ Feature Siding ​ Issue Pres…" at bounding box center [242, 121] width 484 height 242
type input "200"
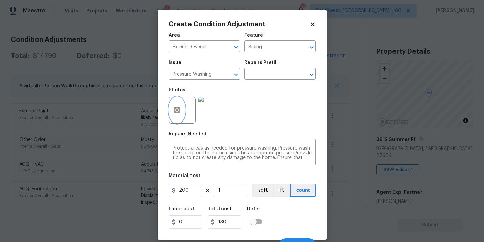
type input "200"
click at [182, 110] on button "button" at bounding box center [177, 110] width 16 height 26
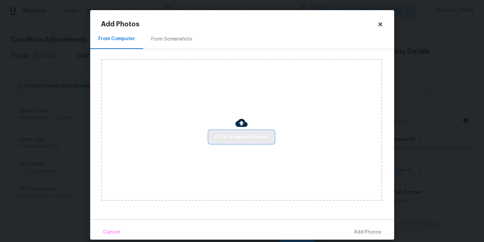
click at [229, 139] on span "Click to Upload Photos" at bounding box center [241, 137] width 54 height 8
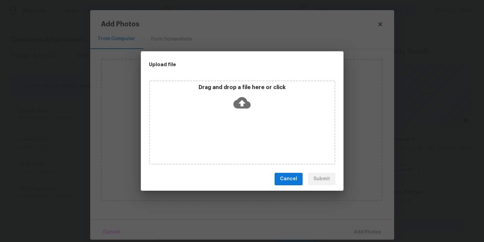
click at [236, 115] on div "Drag and drop a file here or click" at bounding box center [242, 122] width 186 height 84
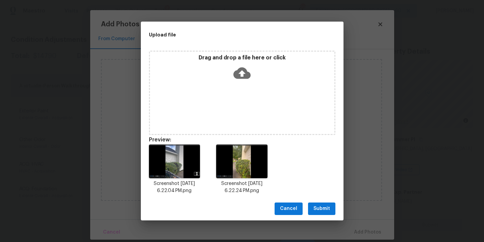
click at [320, 212] on span "Submit" at bounding box center [321, 208] width 17 height 8
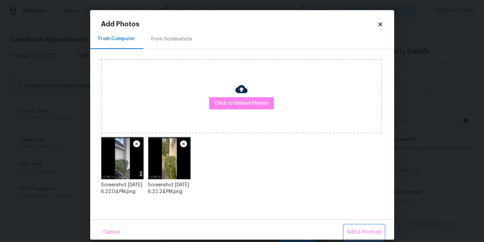
click at [356, 228] on span "Add 2 Photo(s)" at bounding box center [364, 232] width 34 height 8
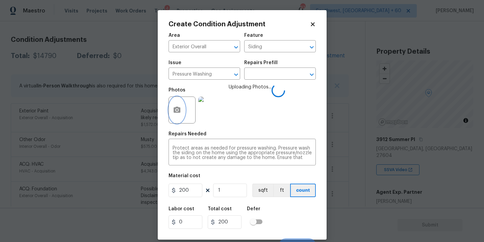
scroll to position [10, 0]
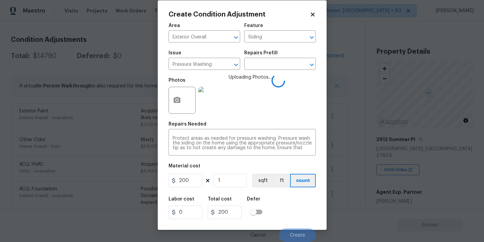
click at [277, 199] on div "Labor cost 0 Total cost 200 Defer" at bounding box center [241, 208] width 147 height 30
click at [282, 199] on div "Labor cost 0 Total cost 200 Defer" at bounding box center [241, 208] width 147 height 30
click at [290, 209] on div "Labor cost 0 Total cost 200 Defer" at bounding box center [241, 208] width 147 height 30
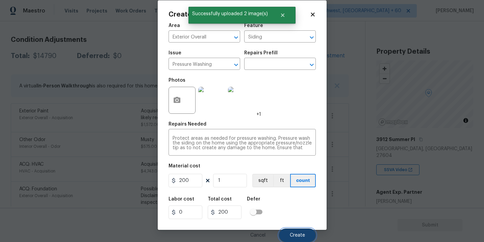
click at [295, 239] on button "Create" at bounding box center [297, 234] width 37 height 13
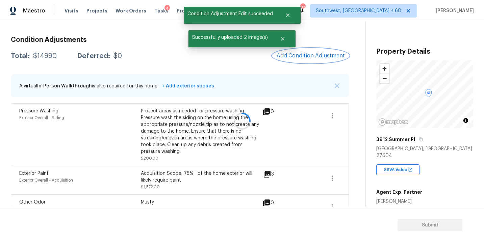
scroll to position [0, 0]
click at [300, 54] on span "Add Condition Adjustment" at bounding box center [310, 56] width 68 height 6
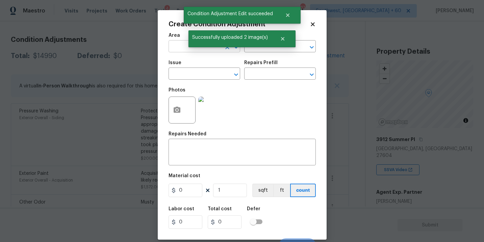
click at [179, 43] on input "text" at bounding box center [194, 47] width 53 height 10
click at [190, 71] on li "Exterior Overall" at bounding box center [204, 73] width 72 height 11
type input "Exterior Overall"
click at [261, 49] on input "text" at bounding box center [270, 47] width 53 height 10
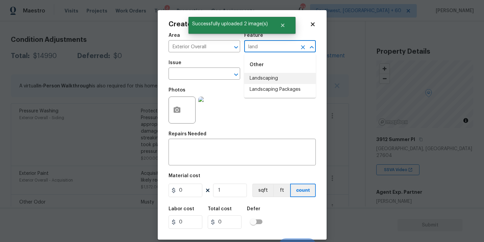
click at [273, 89] on li "Landscaping Packages" at bounding box center [280, 89] width 72 height 11
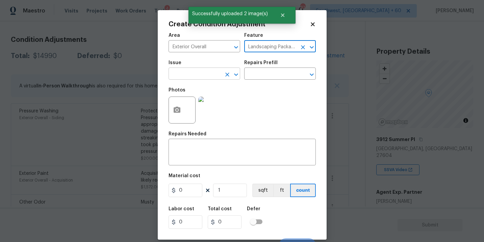
click at [221, 79] on div "​" at bounding box center [204, 74] width 72 height 10
type input "Landscaping Packages"
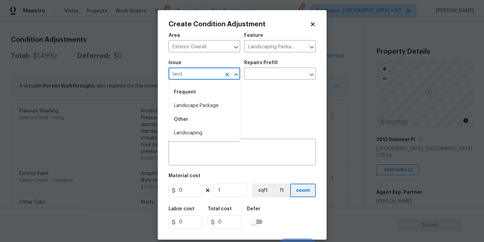
click at [223, 110] on li "Landscape Package" at bounding box center [204, 105] width 72 height 11
type input "Landscape Package"
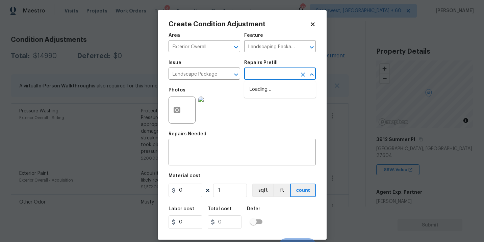
click at [269, 78] on input "text" at bounding box center [270, 74] width 53 height 10
click at [270, 100] on li "Initial landscaping package $75.00" at bounding box center [280, 93] width 72 height 18
type input "Home Readiness Packages"
type textarea "Mowing of grass up to 6" in height. Mow, edge along driveways & sidewalks, trim…"
type input "75"
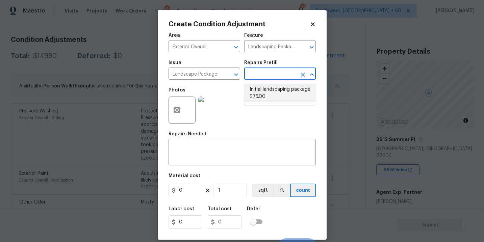
type input "75"
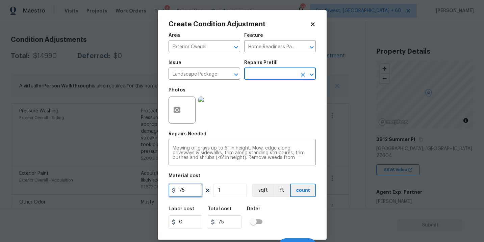
drag, startPoint x: 186, startPoint y: 192, endPoint x: 136, endPoint y: 188, distance: 49.4
click at [136, 188] on div "Create Condition Adjustment Area Exterior Overall ​ Feature Home Readiness Pack…" at bounding box center [242, 121] width 484 height 242
type input "300"
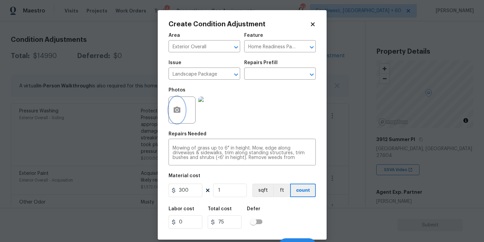
type input "300"
click at [183, 113] on button "button" at bounding box center [177, 110] width 16 height 26
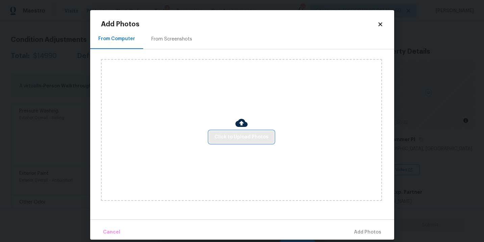
click at [231, 138] on span "Click to Upload Photos" at bounding box center [241, 137] width 54 height 8
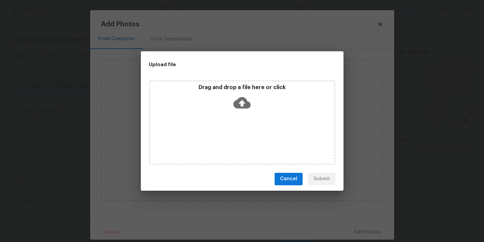
click at [242, 114] on div "Drag and drop a file here or click" at bounding box center [242, 122] width 186 height 84
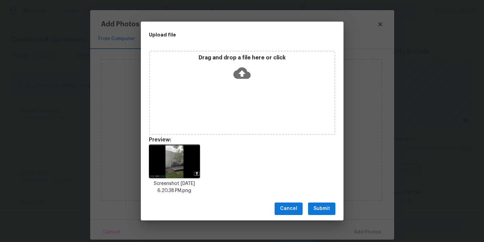
click at [318, 211] on span "Submit" at bounding box center [321, 208] width 17 height 8
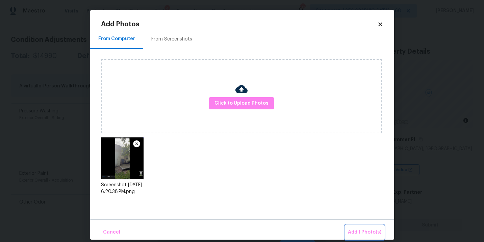
click at [352, 226] on button "Add 1 Photo(s)" at bounding box center [364, 232] width 39 height 15
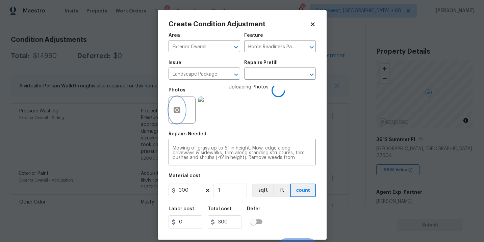
scroll to position [10, 0]
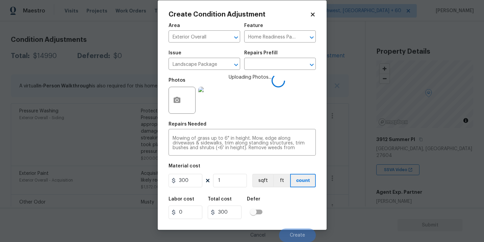
click at [295, 205] on div "Labor cost 0 Total cost 300 Defer" at bounding box center [241, 208] width 147 height 30
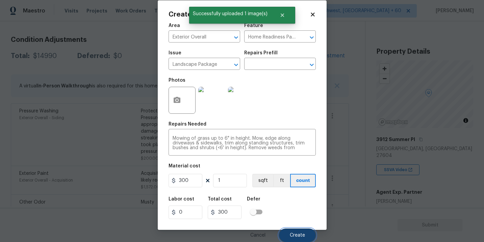
click at [294, 232] on button "Create" at bounding box center [297, 234] width 37 height 13
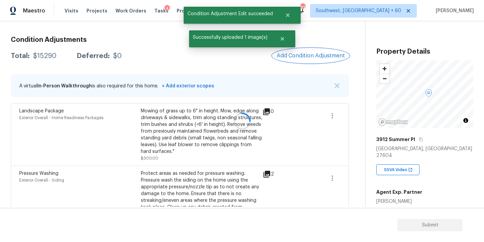
scroll to position [0, 0]
click at [305, 52] on button "Add Condition Adjustment" at bounding box center [310, 56] width 76 height 14
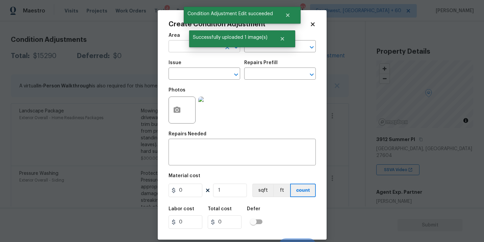
click at [181, 46] on input "text" at bounding box center [194, 47] width 53 height 10
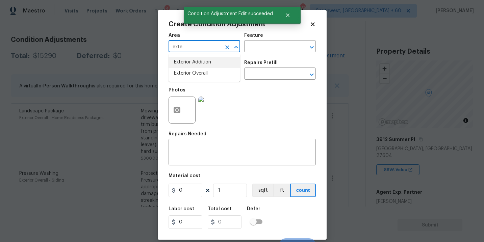
click at [197, 72] on li "Exterior Overall" at bounding box center [204, 73] width 72 height 11
type input "Exterior Overall"
click at [197, 72] on input "text" at bounding box center [194, 74] width 53 height 10
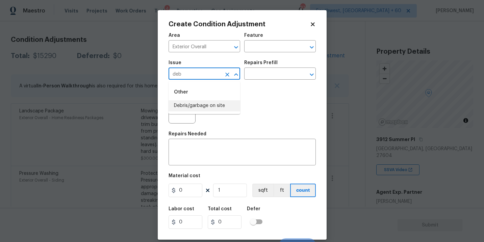
click at [202, 104] on li "Debris/garbage on site" at bounding box center [204, 105] width 72 height 11
type input "Debris/garbage on site"
click at [263, 74] on input "text" at bounding box center [270, 74] width 53 height 10
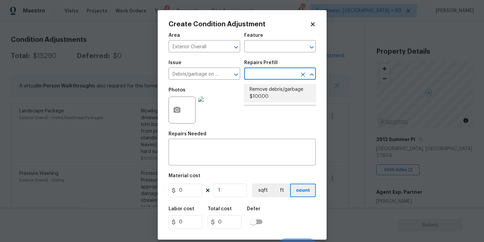
click at [267, 90] on li "Remove debris/garbage $100.00" at bounding box center [280, 93] width 72 height 18
type textarea "Remove, haul off, and properly dispose of any debris left by seller to offsite …"
type input "100"
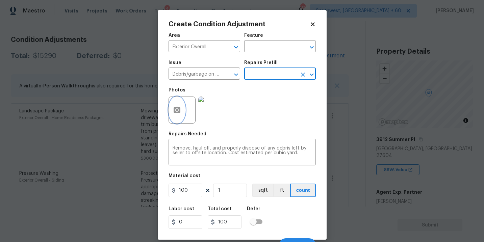
click at [178, 116] on button "button" at bounding box center [177, 110] width 16 height 26
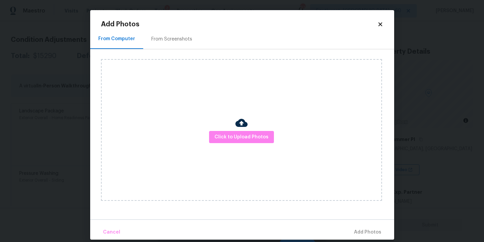
click at [218, 128] on div "Click to Upload Photos" at bounding box center [241, 130] width 281 height 142
click at [231, 140] on span "Click to Upload Photos" at bounding box center [241, 137] width 54 height 8
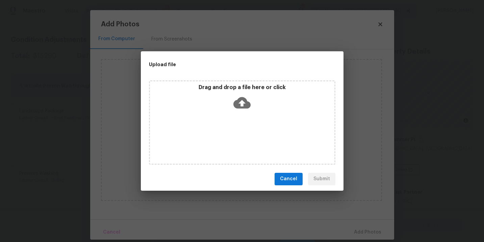
click at [248, 106] on icon at bounding box center [241, 102] width 17 height 11
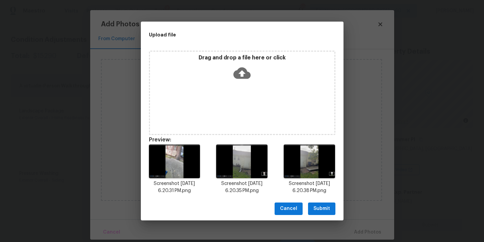
click at [320, 207] on span "Submit" at bounding box center [321, 208] width 17 height 8
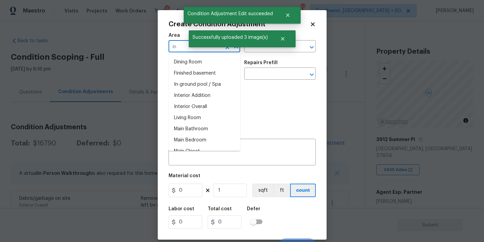
scroll to position [87, 0]
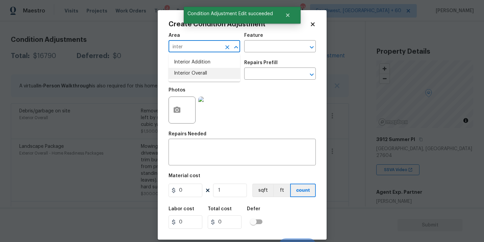
click at [194, 73] on li "Interior Overall" at bounding box center [204, 73] width 72 height 11
type input "Interior Overall"
click at [249, 54] on div "Area Interior Overall ​ Feature ​" at bounding box center [241, 42] width 147 height 27
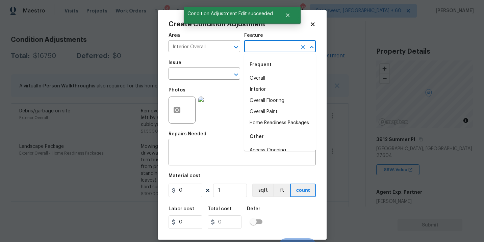
drag, startPoint x: 267, startPoint y: 47, endPoint x: 267, endPoint y: 51, distance: 3.7
click at [267, 47] on input "text" at bounding box center [270, 47] width 53 height 10
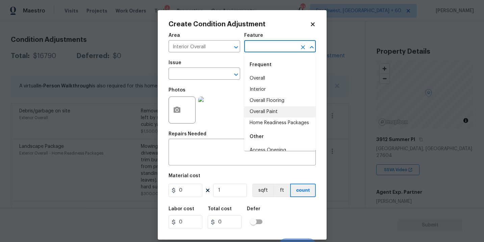
click at [277, 110] on li "Overall Paint" at bounding box center [280, 111] width 72 height 11
type input "Overall Paint"
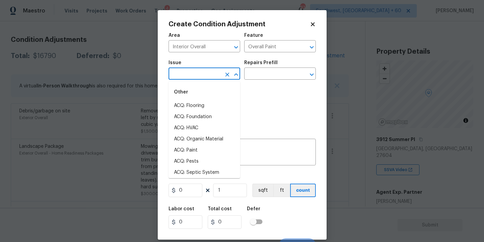
click at [215, 77] on input "text" at bounding box center [194, 74] width 53 height 10
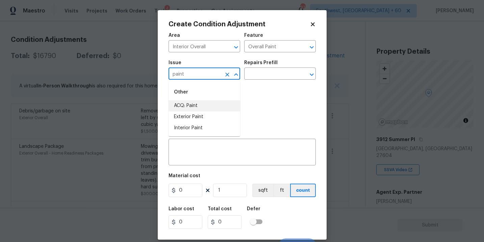
click at [212, 108] on li "ACQ: Paint" at bounding box center [204, 105] width 72 height 11
type input "ACQ: Paint"
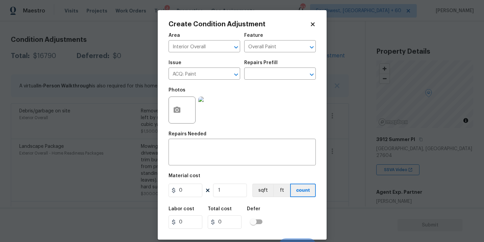
click at [249, 85] on div "Photos" at bounding box center [241, 106] width 147 height 44
click at [265, 79] on input "text" at bounding box center [270, 74] width 53 height 10
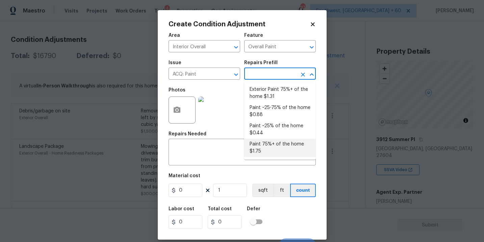
click at [260, 145] on li "Paint 75%+ of the home $1.75" at bounding box center [280, 148] width 72 height 18
type input "Acquisition"
type input "1.75"
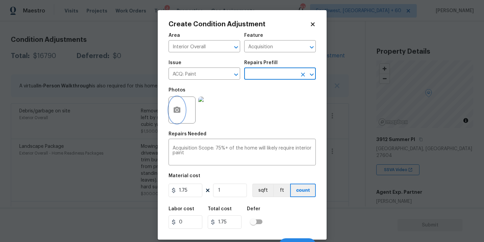
click at [178, 115] on button "button" at bounding box center [177, 110] width 16 height 26
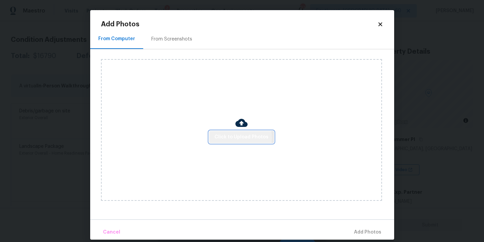
click at [239, 138] on span "Click to Upload Photos" at bounding box center [241, 137] width 54 height 8
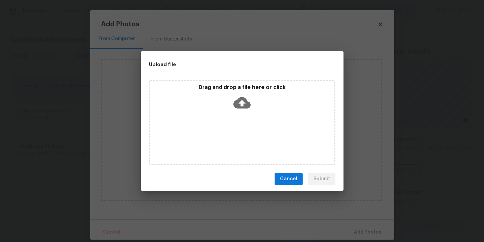
click at [244, 110] on icon at bounding box center [241, 102] width 17 height 17
